Goal: Information Seeking & Learning: Learn about a topic

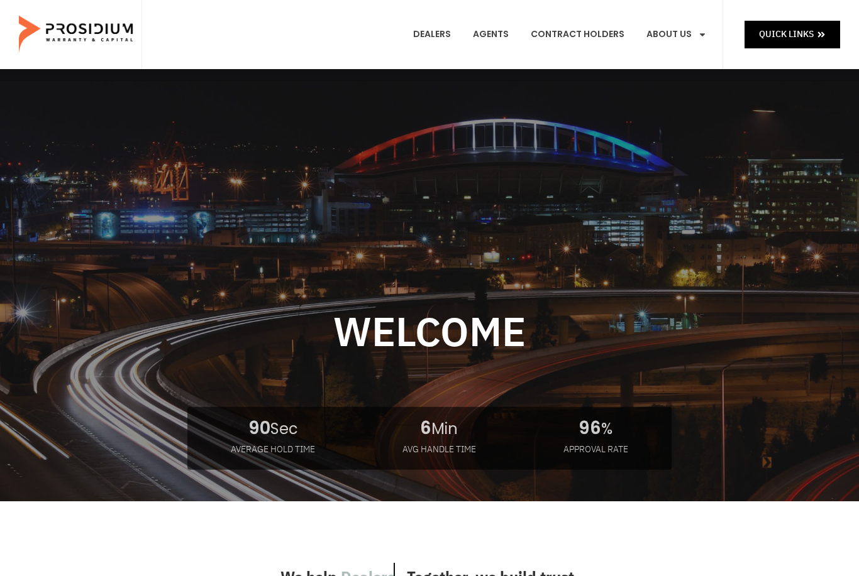
click at [449, 34] on link "Dealers" at bounding box center [432, 34] width 57 height 47
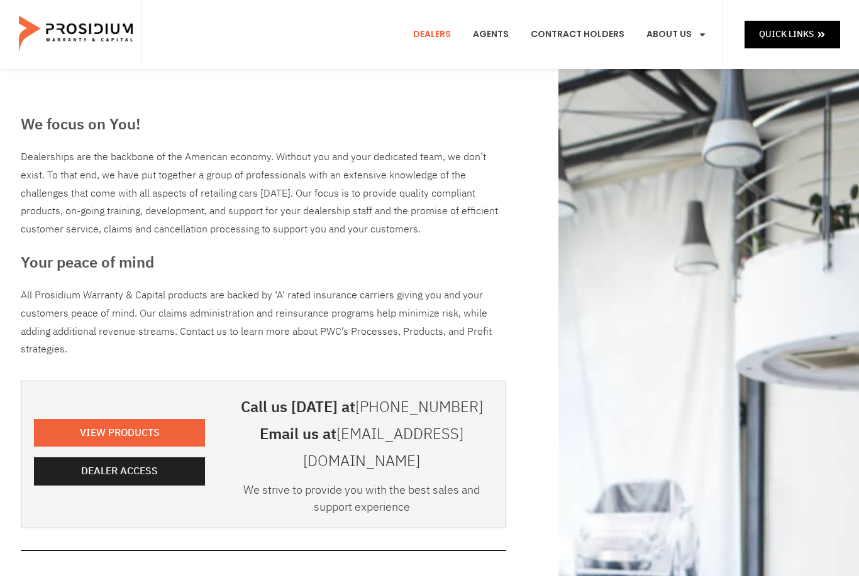
click at [688, 83] on link "Products" at bounding box center [698, 93] width 123 height 28
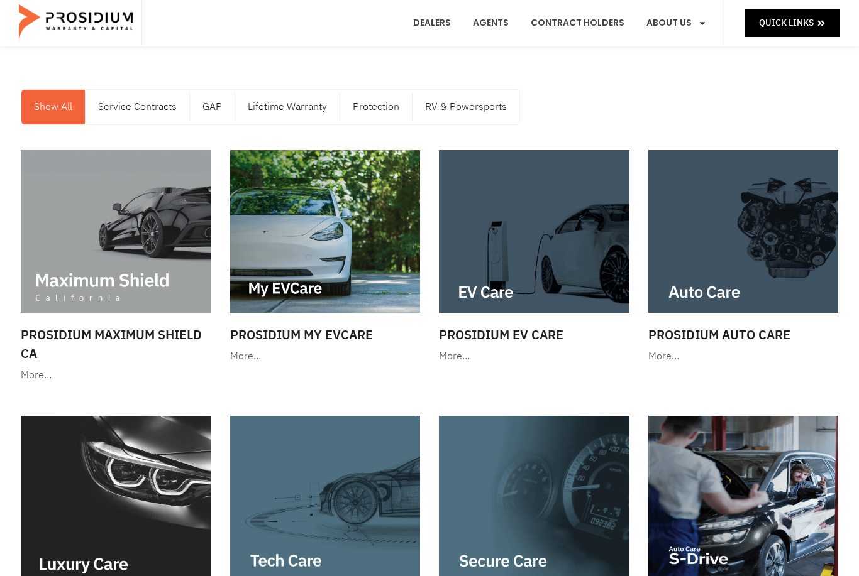
scroll to position [13, 0]
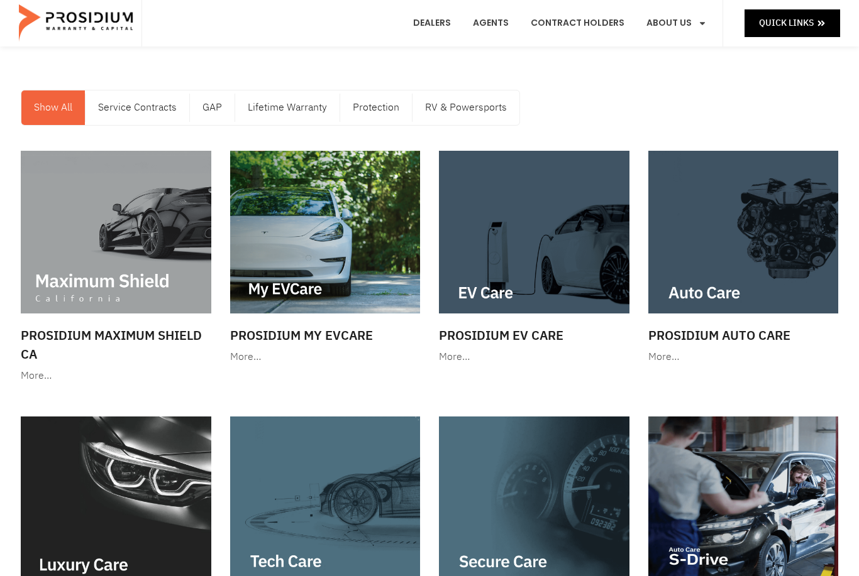
click at [753, 236] on div at bounding box center [743, 232] width 190 height 163
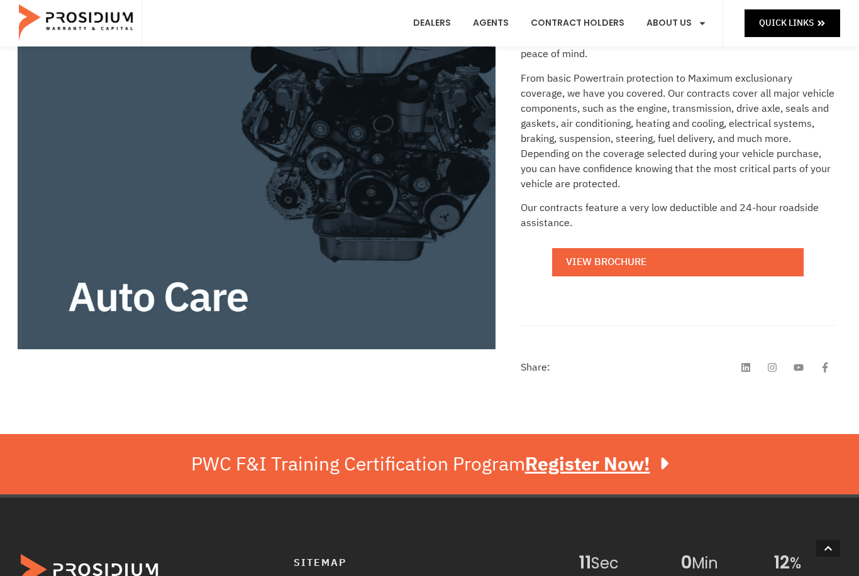
scroll to position [289, 0]
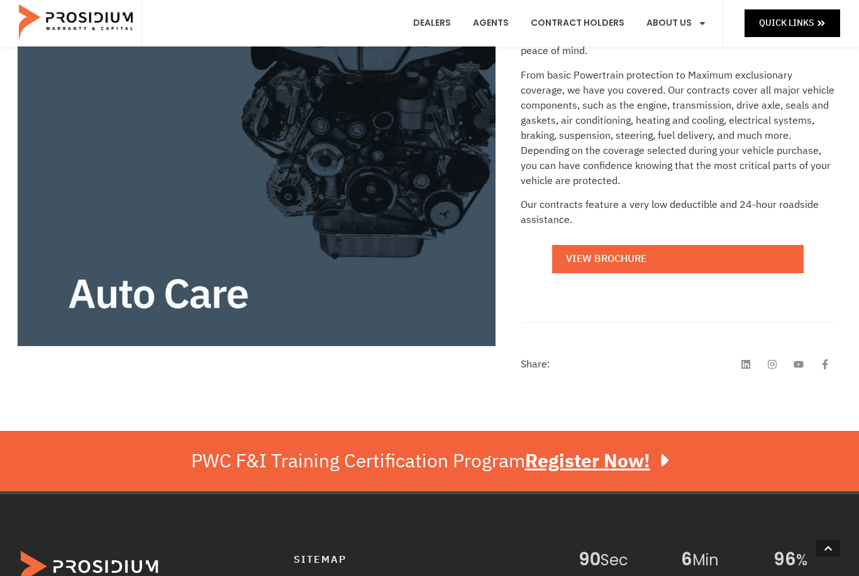
click at [665, 246] on link "View Brochure" at bounding box center [677, 259] width 251 height 28
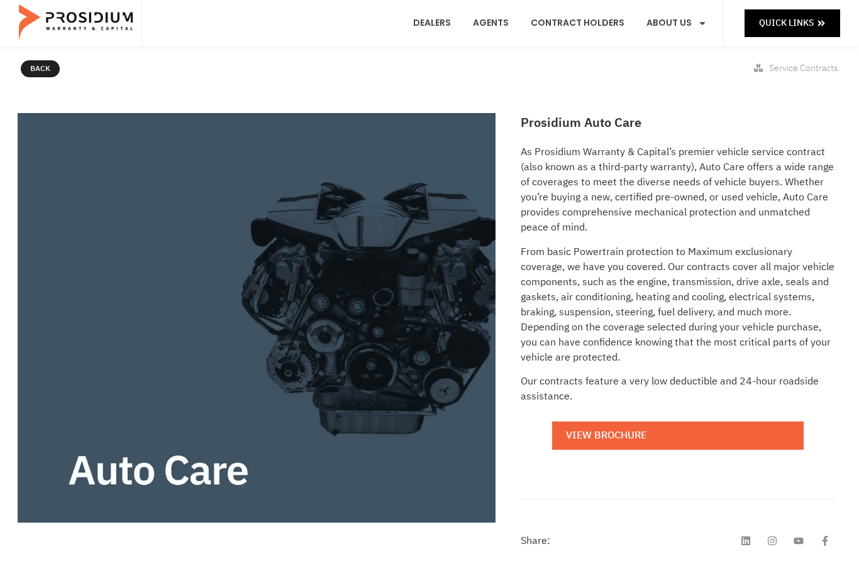
scroll to position [0, 0]
